Goal: Information Seeking & Learning: Learn about a topic

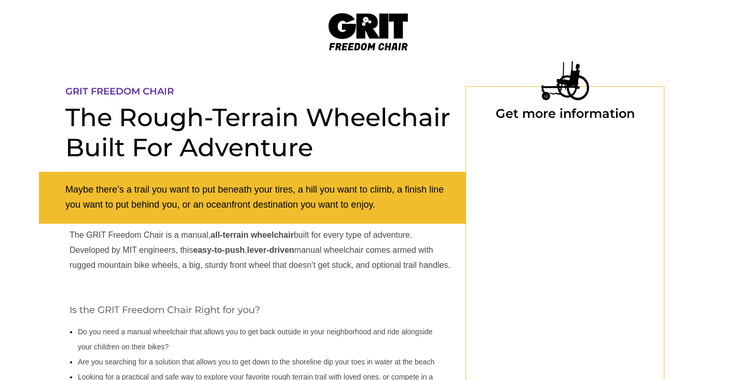
select select "US"
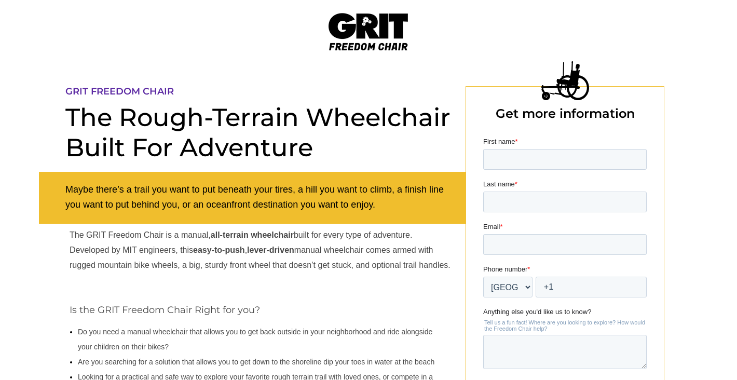
select select "US"
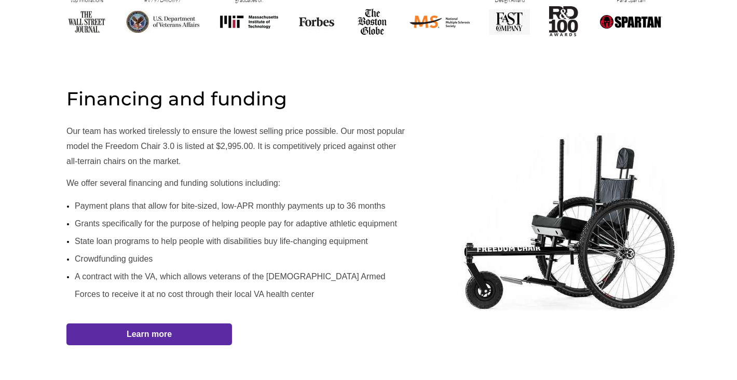
scroll to position [527, 0]
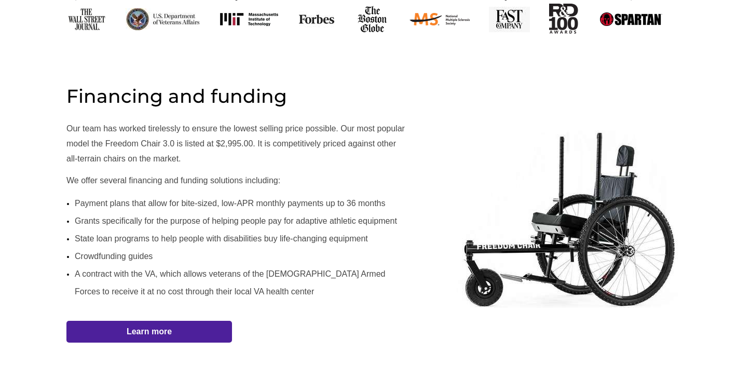
click at [188, 331] on span "Learn more" at bounding box center [149, 331] width 166 height 10
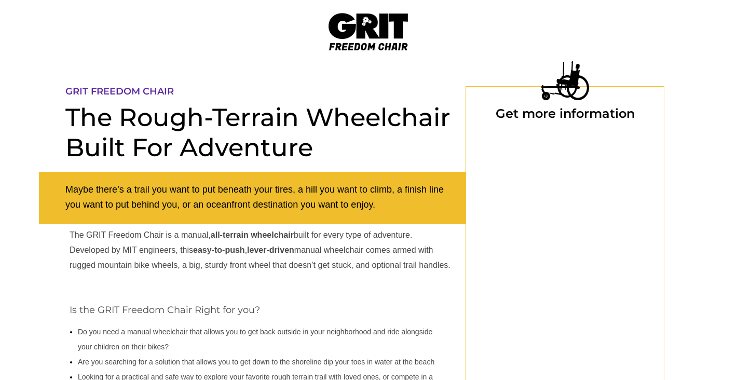
scroll to position [86, 0]
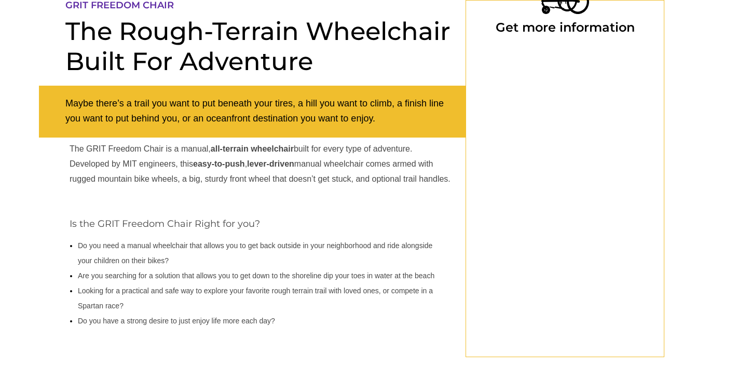
select select "US"
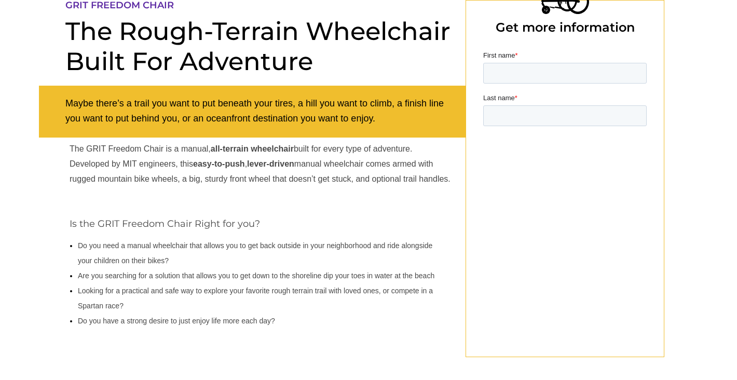
select select "US"
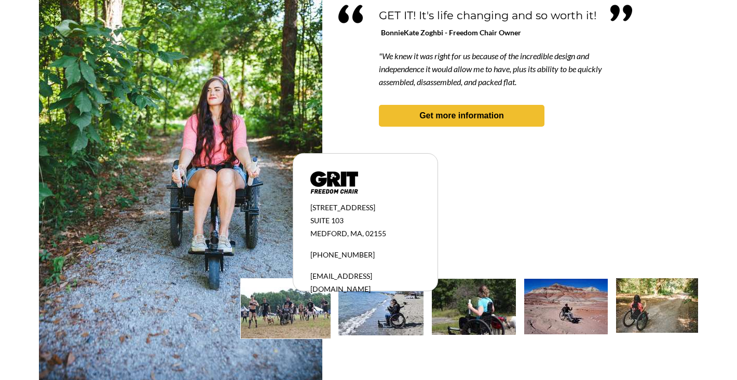
scroll to position [969, 0]
click at [483, 306] on img at bounding box center [474, 307] width 84 height 56
click at [577, 307] on img at bounding box center [566, 307] width 84 height 56
click at [649, 303] on img at bounding box center [657, 305] width 82 height 54
click at [483, 113] on strong "Get more information" at bounding box center [461, 115] width 85 height 9
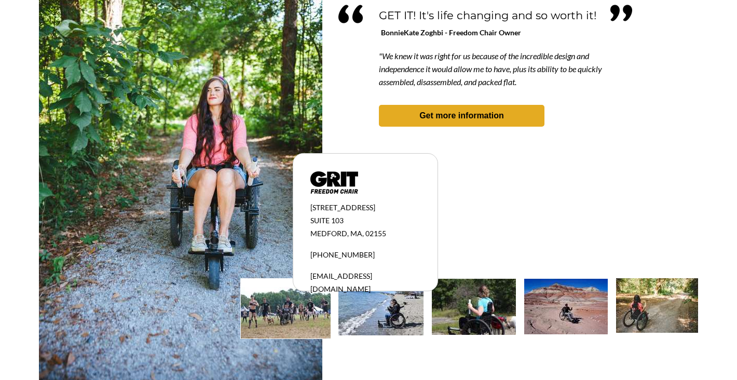
scroll to position [86, 0]
